Goal: Find specific page/section: Find specific page/section

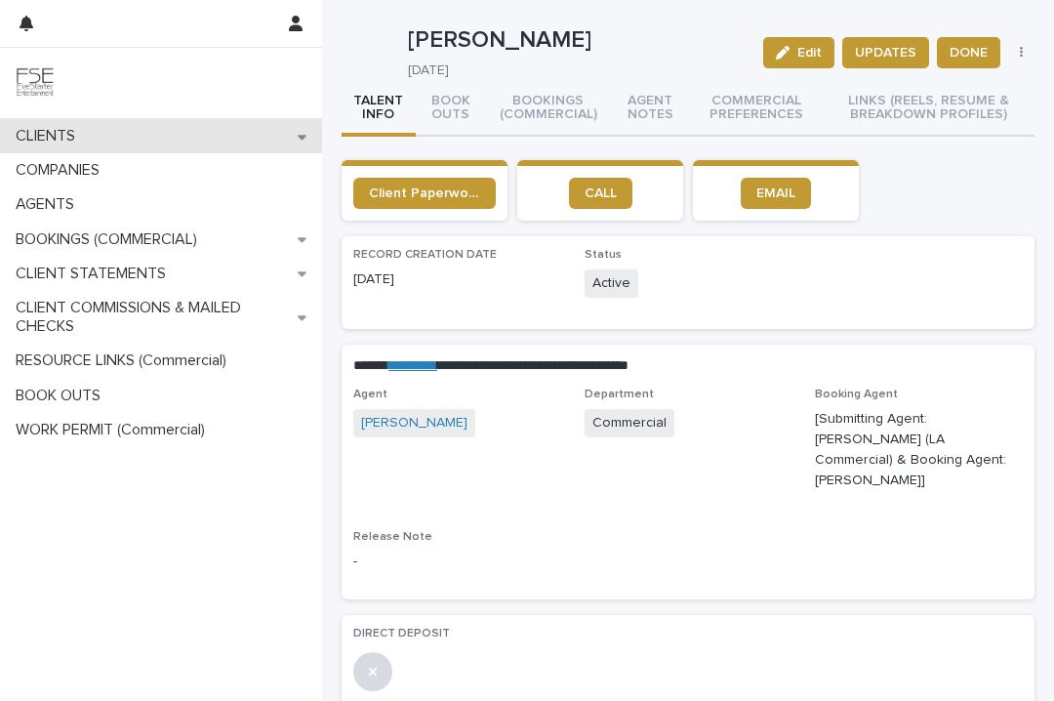
click at [138, 140] on div "CLIENTS" at bounding box center [161, 136] width 322 height 34
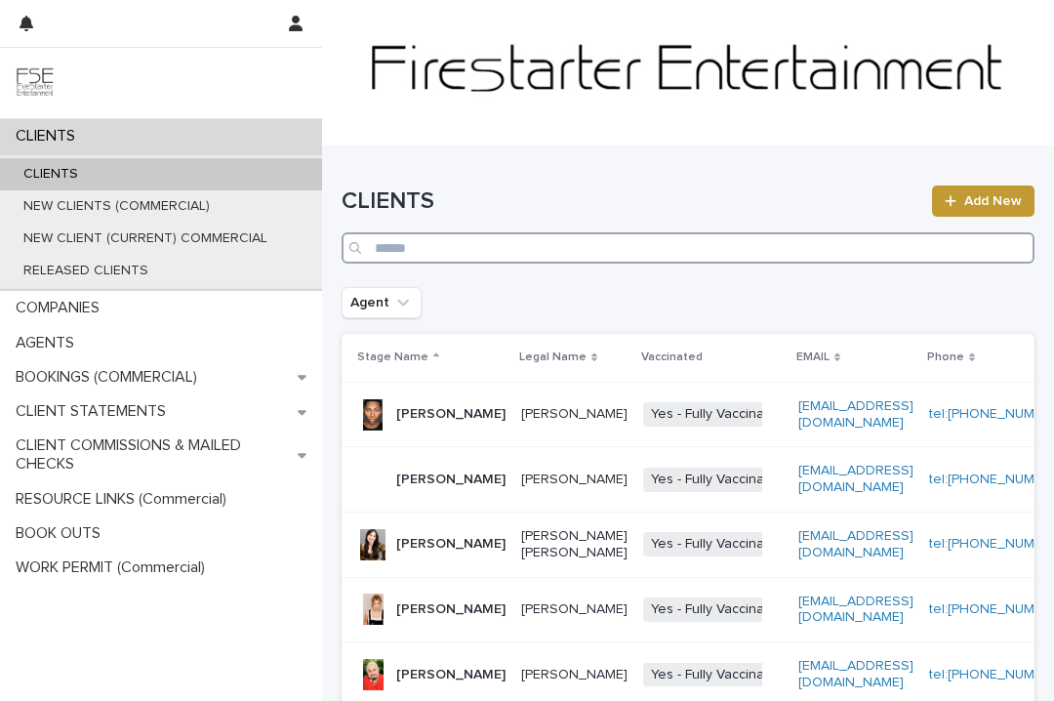
click at [389, 241] on input "Search" at bounding box center [688, 247] width 693 height 31
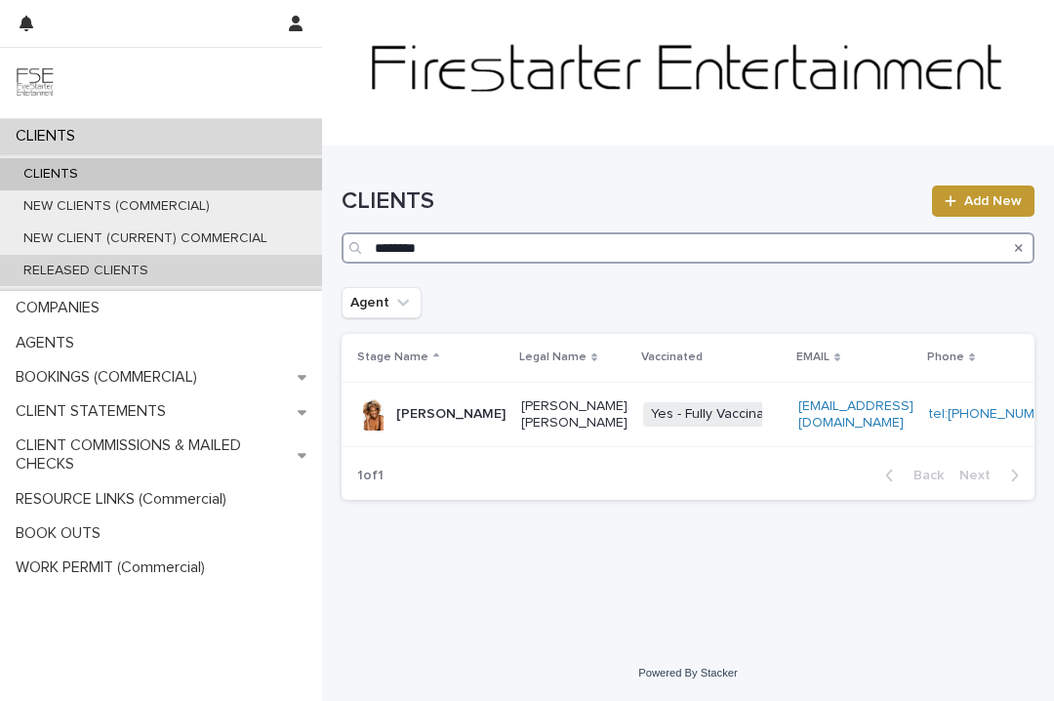
type input "********"
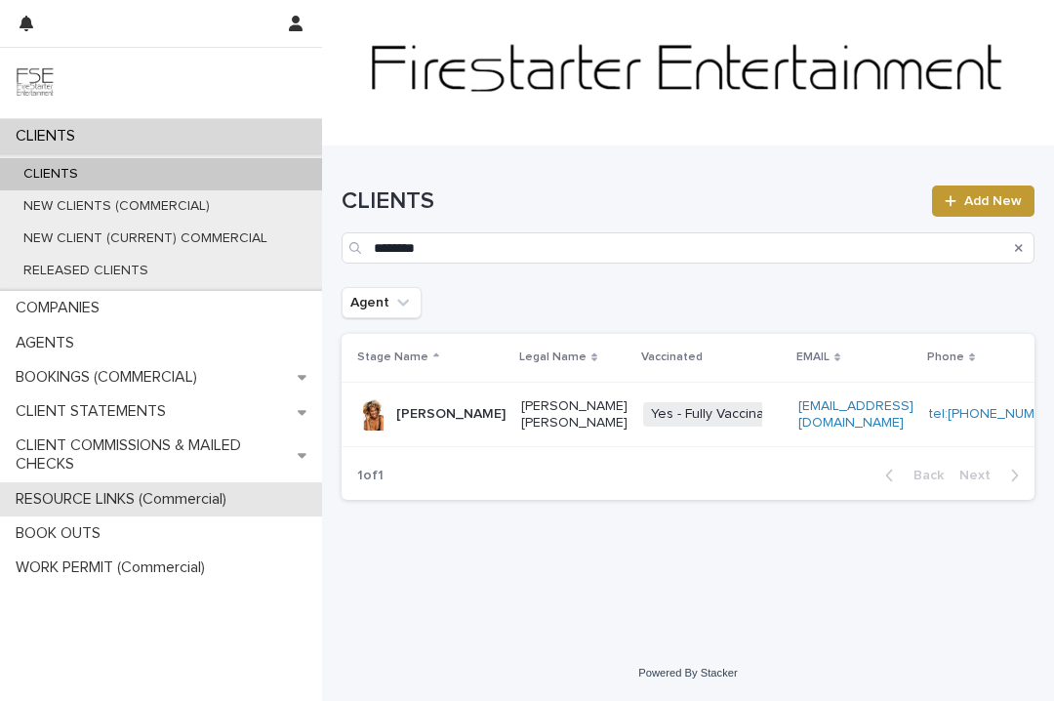
click at [55, 500] on p "RESOURCE LINKS (Commercial)" at bounding box center [125, 499] width 234 height 19
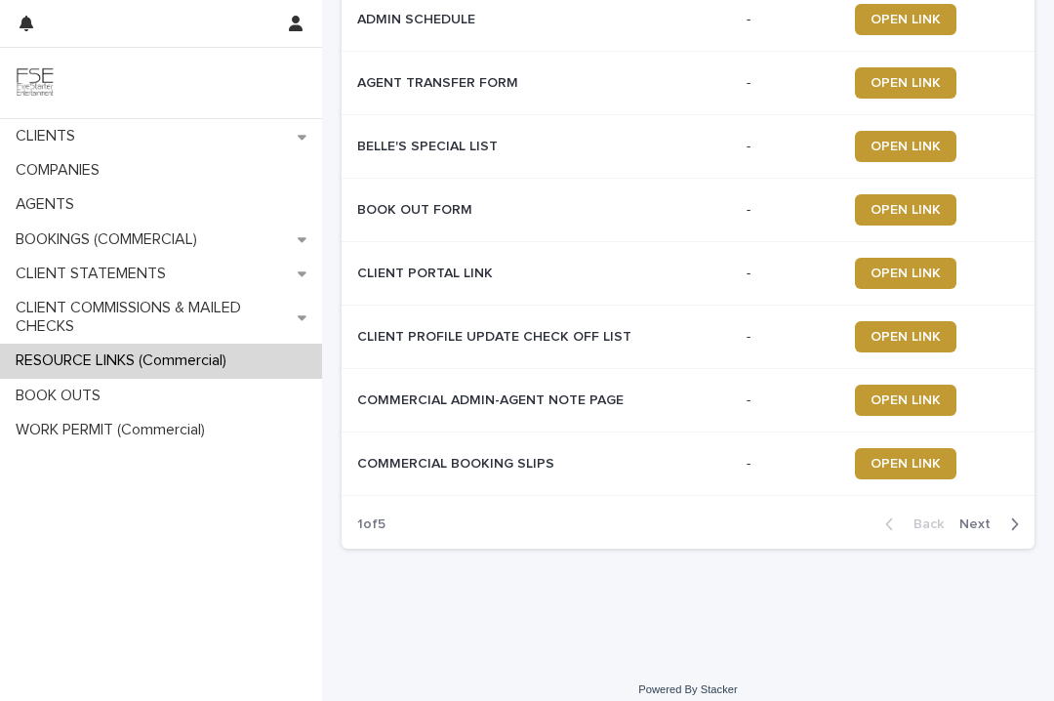
scroll to position [327, 0]
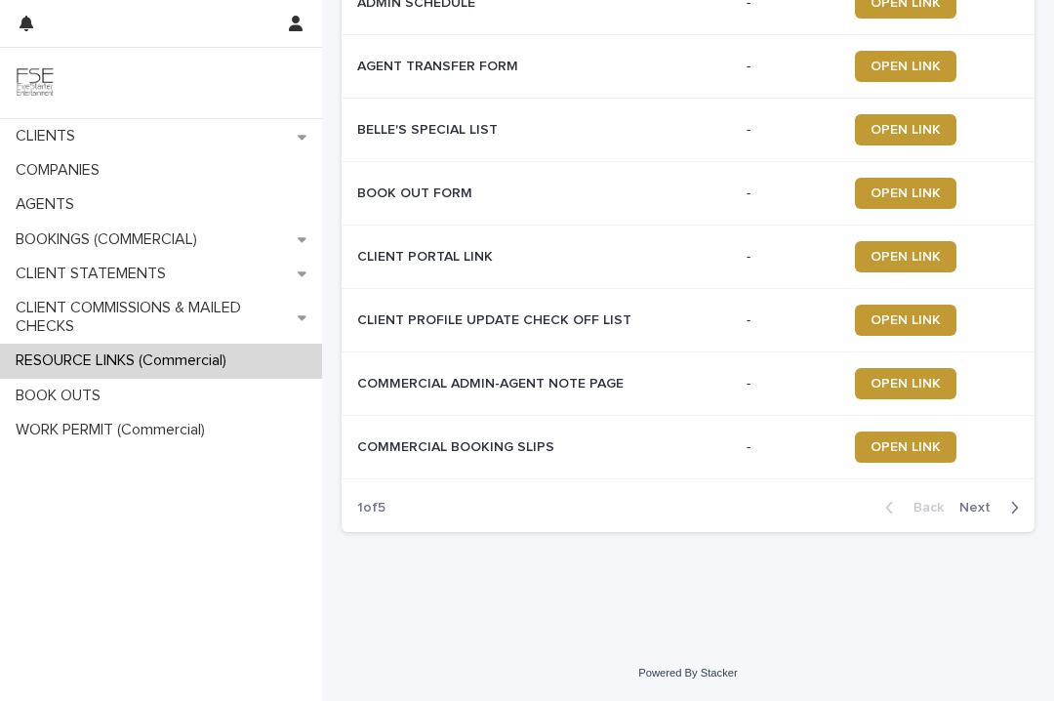
click at [980, 507] on span "Next" at bounding box center [981, 508] width 43 height 14
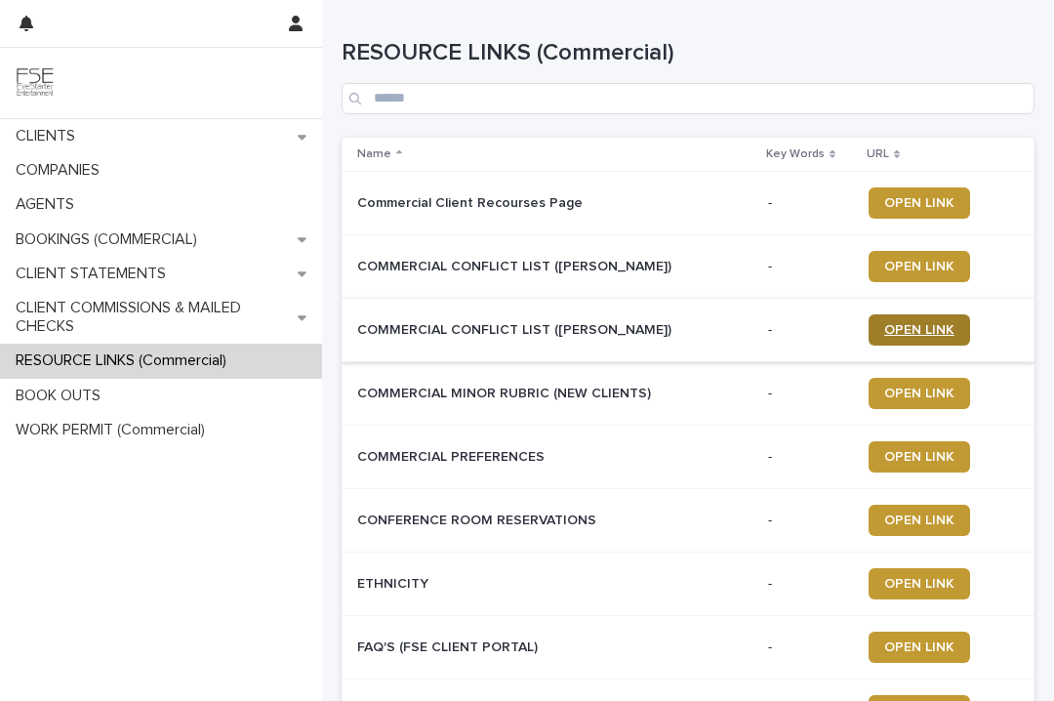
click at [896, 335] on span "OPEN LINK" at bounding box center [919, 330] width 70 height 14
